Goal: Navigation & Orientation: Understand site structure

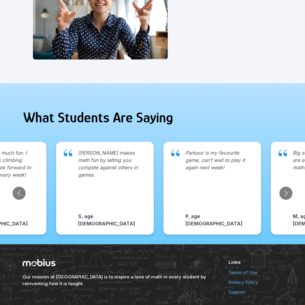
scroll to position [627, 0]
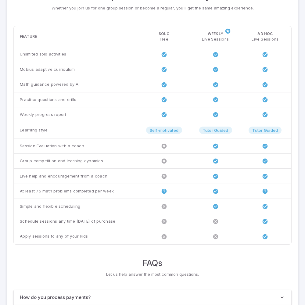
scroll to position [468, 0]
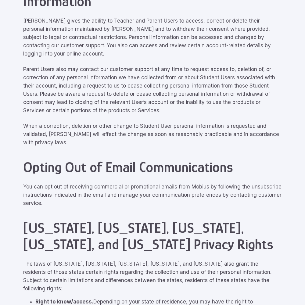
scroll to position [2746, 0]
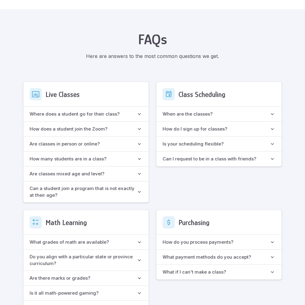
scroll to position [542, 0]
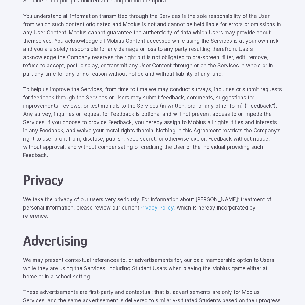
scroll to position [2746, 0]
